Goal: Information Seeking & Learning: Learn about a topic

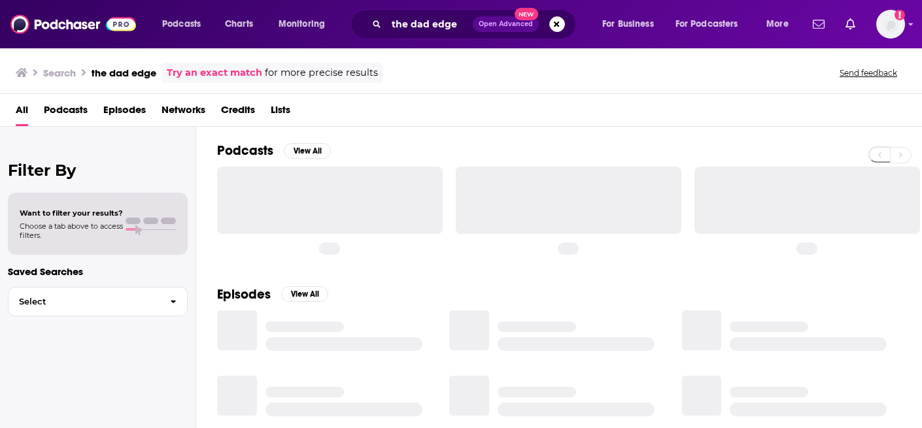
click at [561, 24] on button "Search podcasts, credits, & more..." at bounding box center [557, 24] width 16 height 16
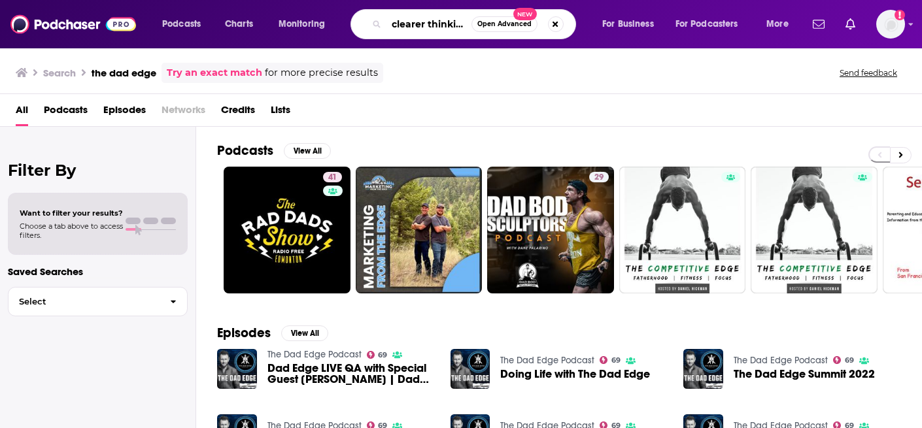
scroll to position [0, 3]
type input "clearer thinking"
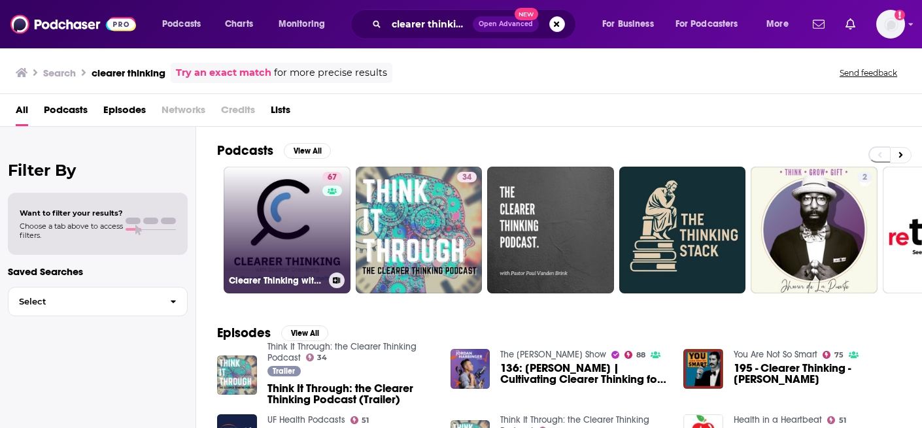
click at [288, 205] on link "67 Clearer Thinking with [PERSON_NAME]" at bounding box center [287, 230] width 127 height 127
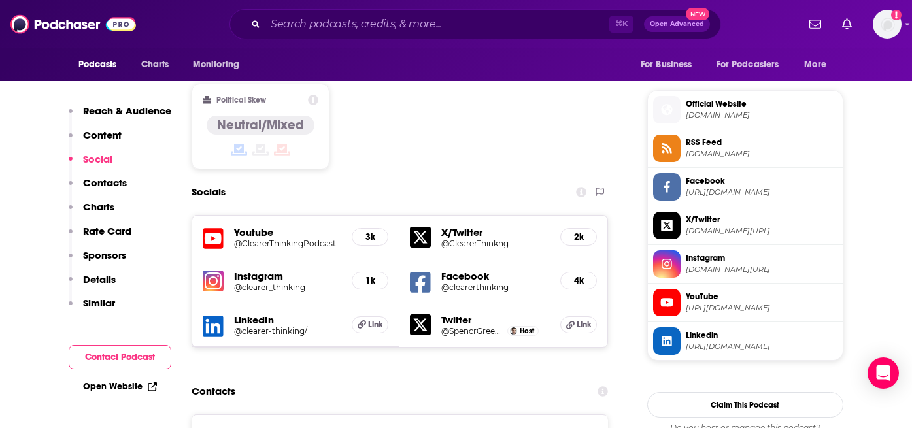
scroll to position [1146, 0]
